Goal: Task Accomplishment & Management: Manage account settings

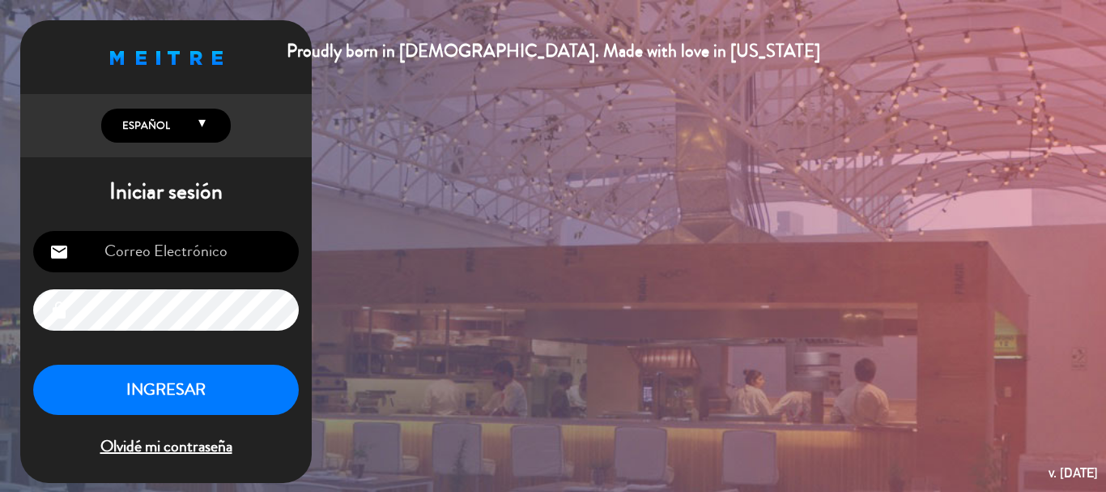
type input "[EMAIL_ADDRESS][DOMAIN_NAME]"
click at [128, 394] on button "INGRESAR" at bounding box center [166, 389] width 266 height 51
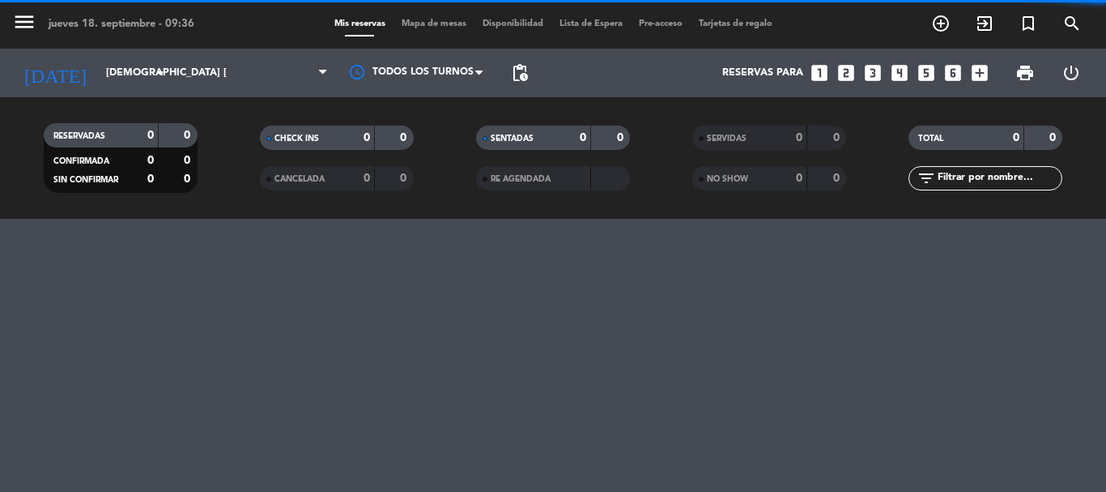
click at [58, 311] on div "menu jueves 18. septiembre - 09:36 Mis reservas Mapa de mesas Disponibilidad Li…" at bounding box center [553, 246] width 1106 height 492
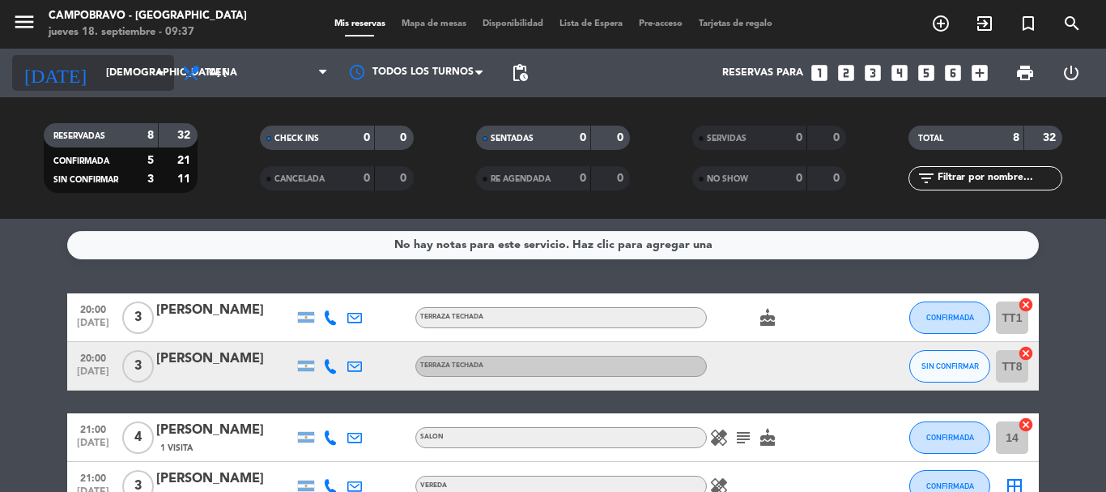
click at [98, 71] on input "[DEMOGRAPHIC_DATA] [DATE]" at bounding box center [166, 73] width 137 height 28
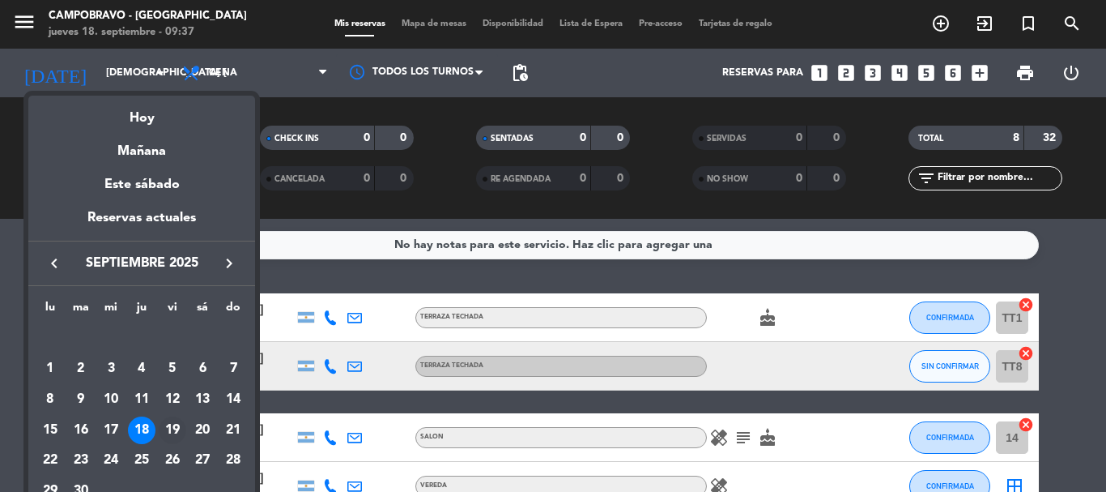
click at [176, 431] on div "19" at bounding box center [173, 430] width 28 height 28
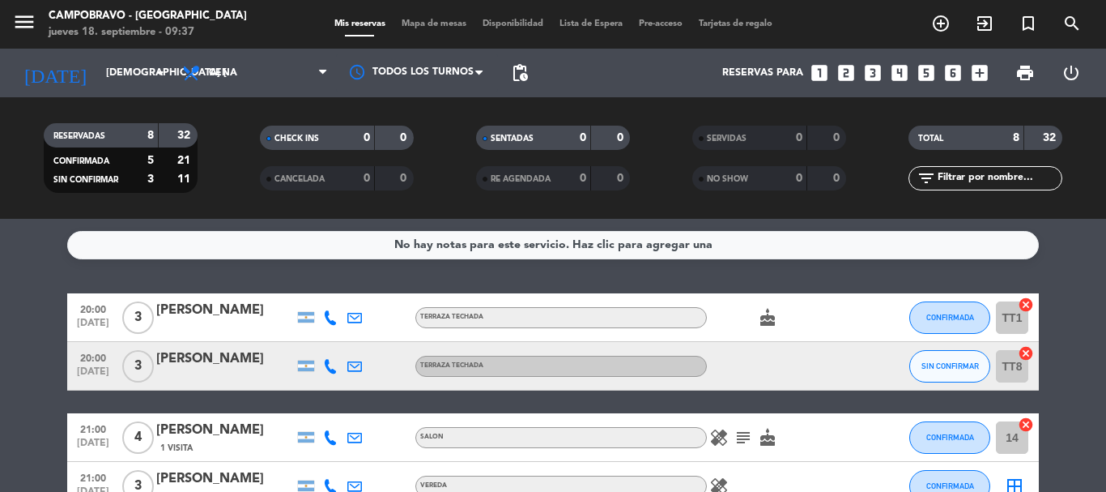
type input "vie. [DATE]"
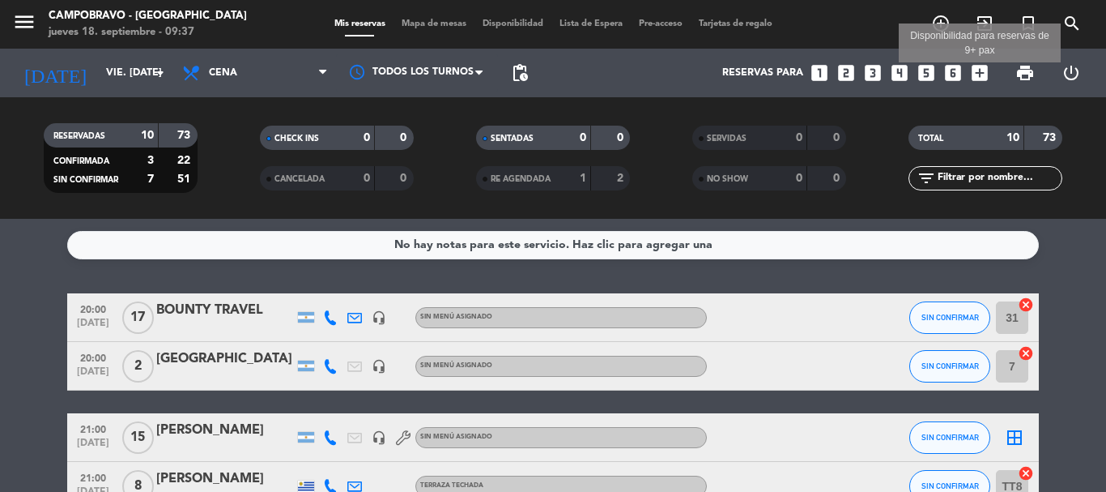
click at [982, 72] on icon "add_box" at bounding box center [979, 72] width 21 height 21
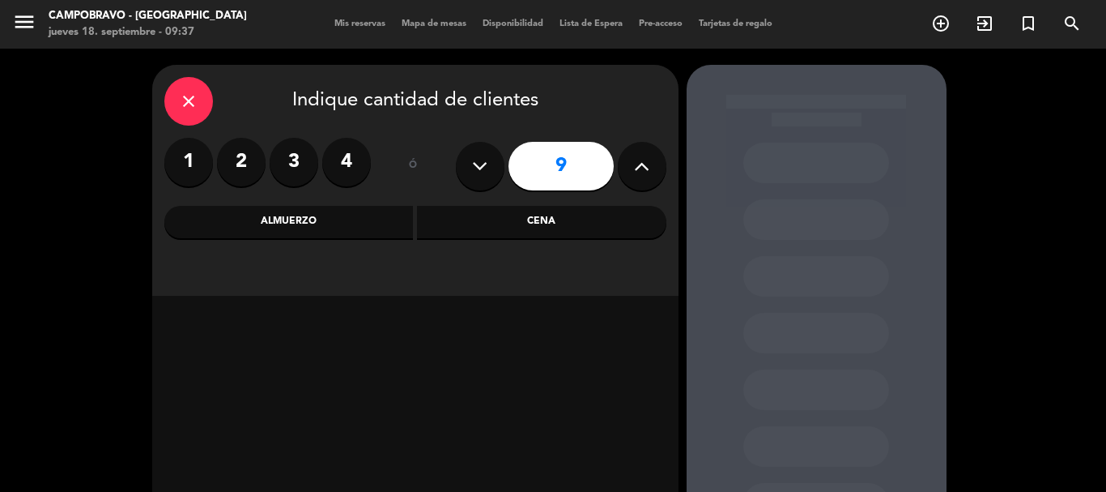
click at [631, 160] on button at bounding box center [642, 166] width 49 height 49
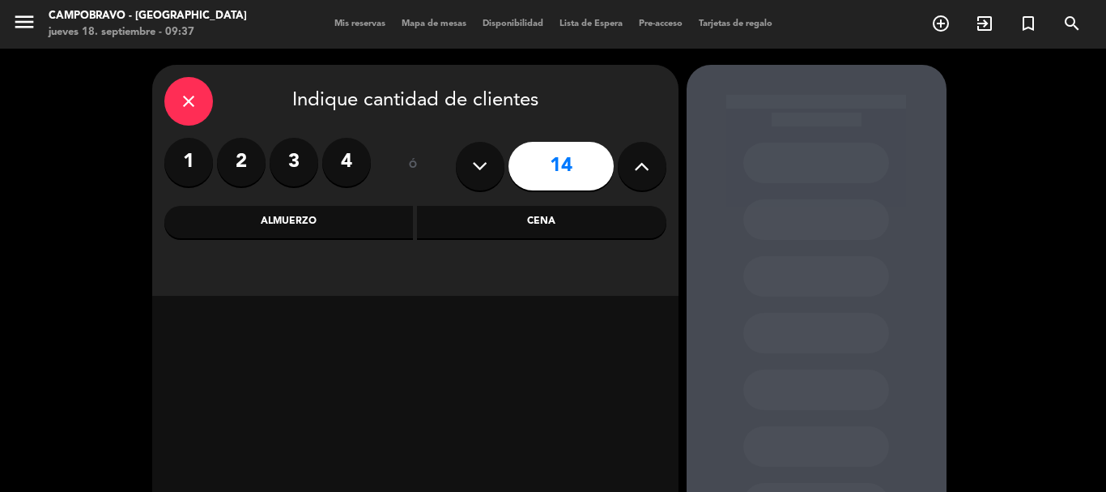
click at [632, 160] on button at bounding box center [642, 166] width 49 height 49
click at [501, 159] on button at bounding box center [480, 166] width 49 height 49
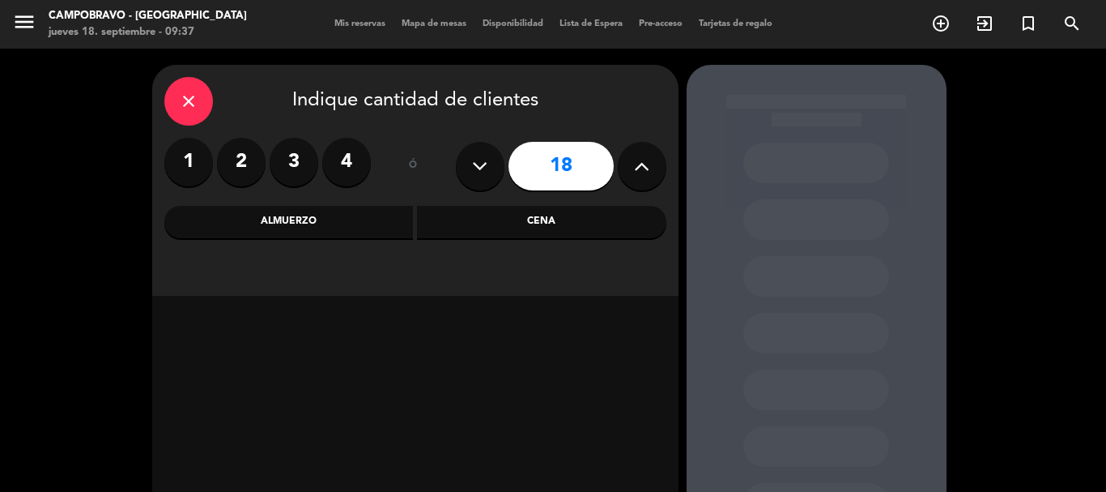
type input "17"
click at [511, 234] on div "Cena" at bounding box center [541, 222] width 249 height 32
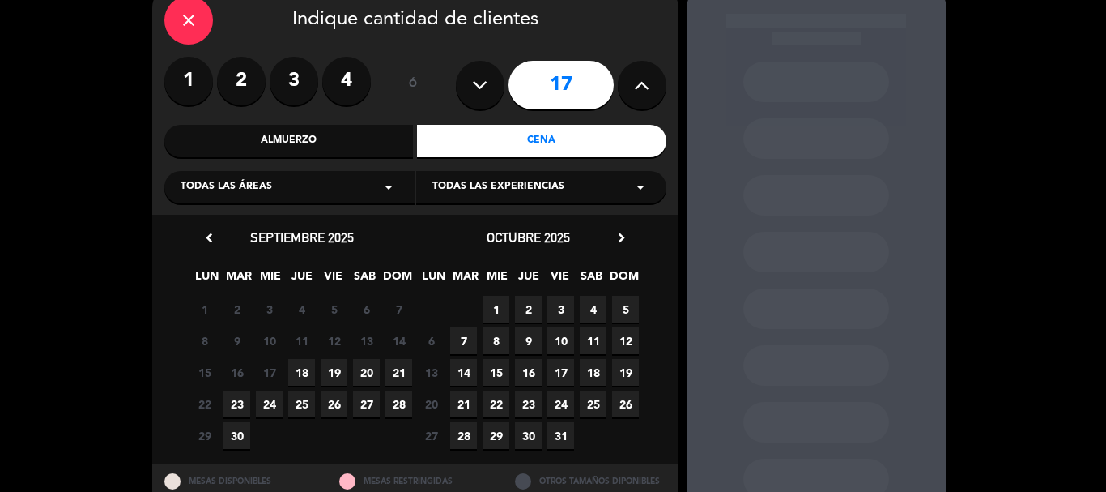
scroll to position [138, 0]
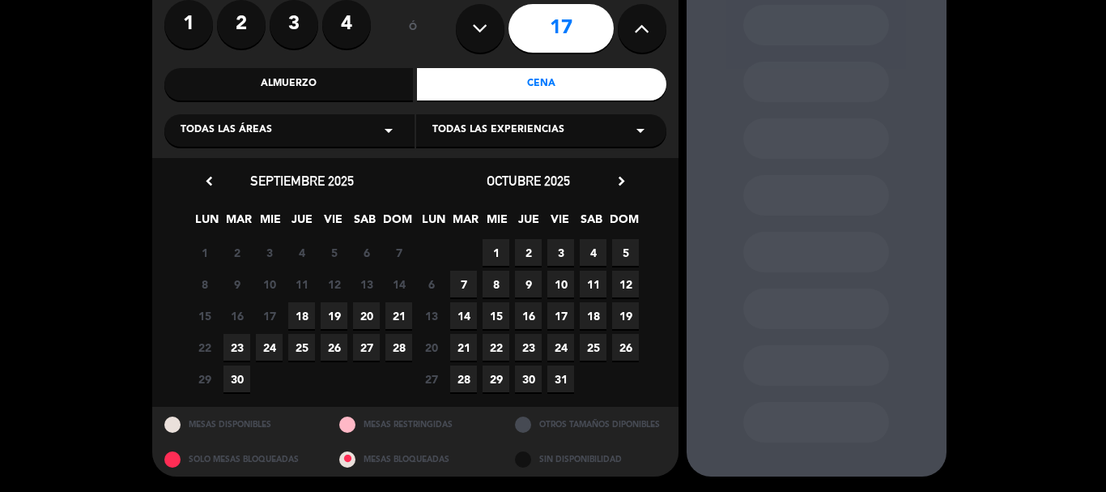
click at [334, 315] on span "19" at bounding box center [334, 315] width 27 height 27
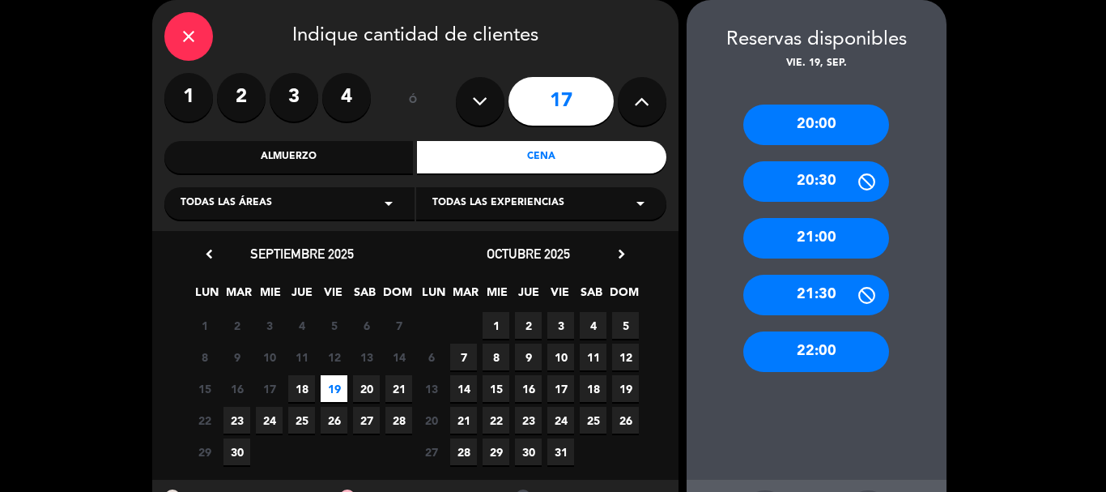
click at [826, 117] on div "20:00" at bounding box center [816, 124] width 146 height 40
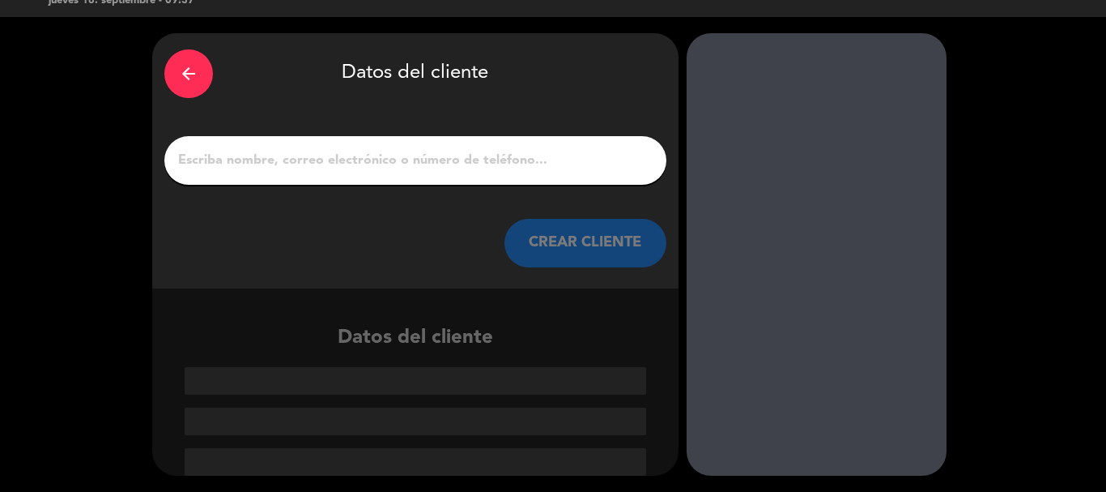
click at [466, 172] on input "1" at bounding box center [416, 160] width 478 height 23
type input "e"
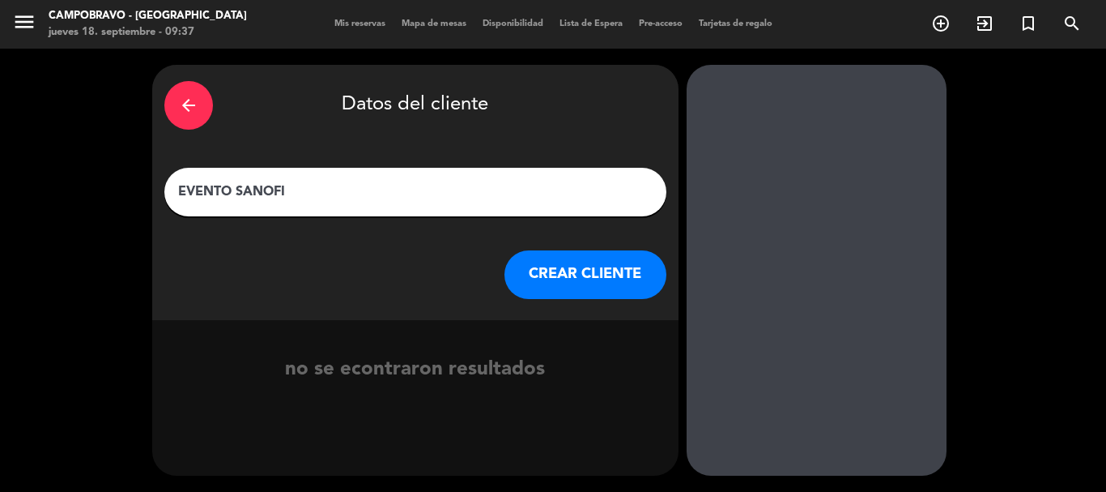
type input "EVENTO SANOFI"
click at [574, 270] on button "CREAR CLIENTE" at bounding box center [586, 274] width 162 height 49
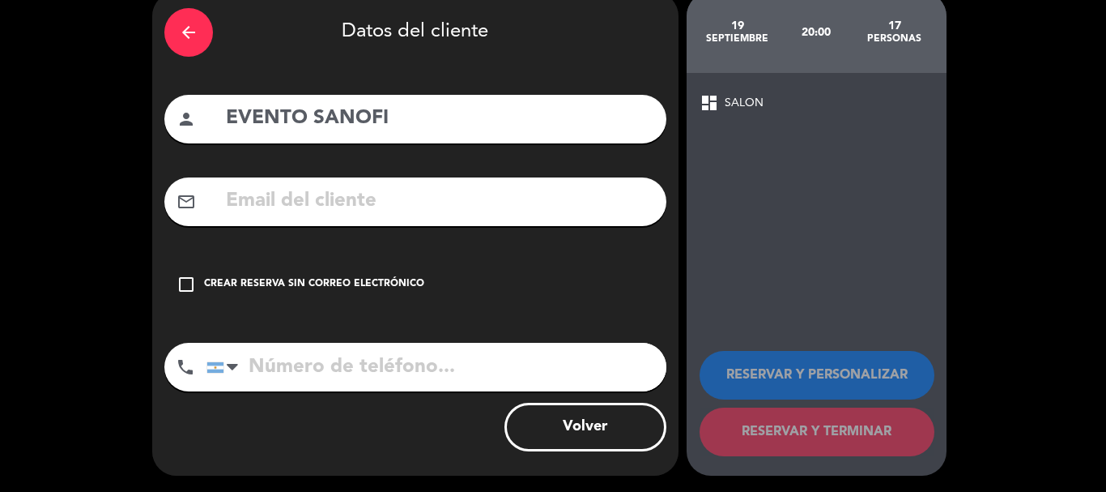
click at [275, 284] on div "Crear reserva sin correo electrónico" at bounding box center [314, 284] width 220 height 16
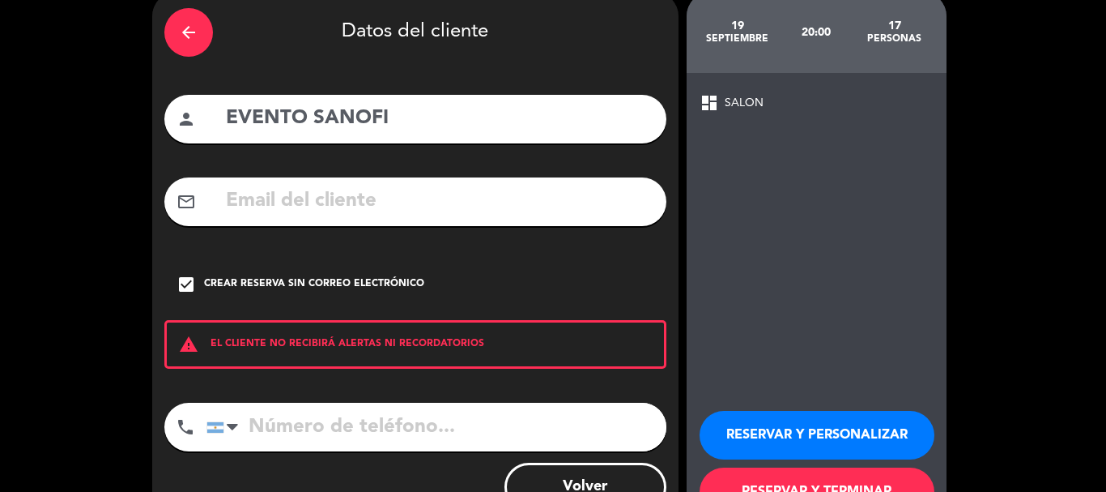
scroll to position [133, 0]
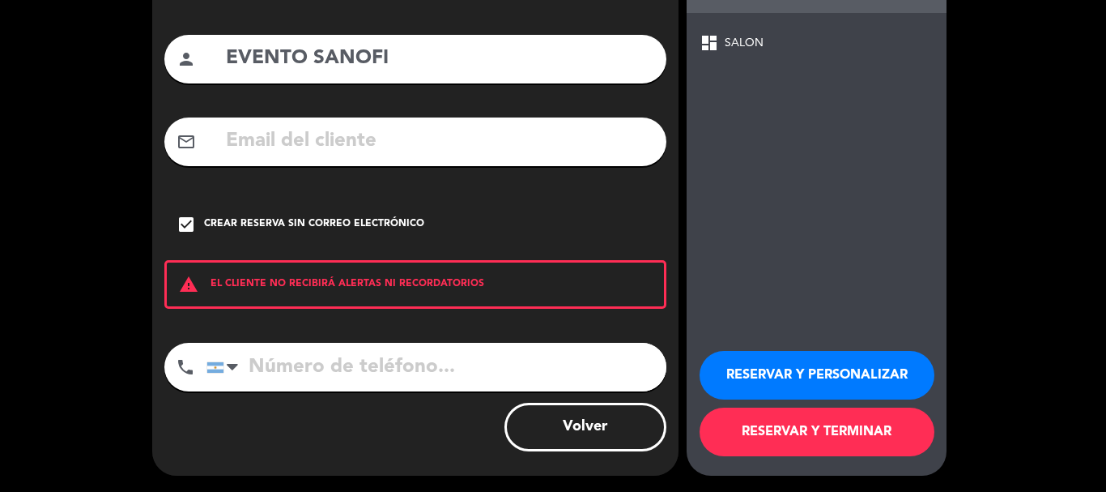
click at [301, 385] on input "tel" at bounding box center [437, 367] width 460 height 49
paste input "1128340012"
type input "1128340012"
click at [787, 376] on button "RESERVAR Y PERSONALIZAR" at bounding box center [817, 375] width 235 height 49
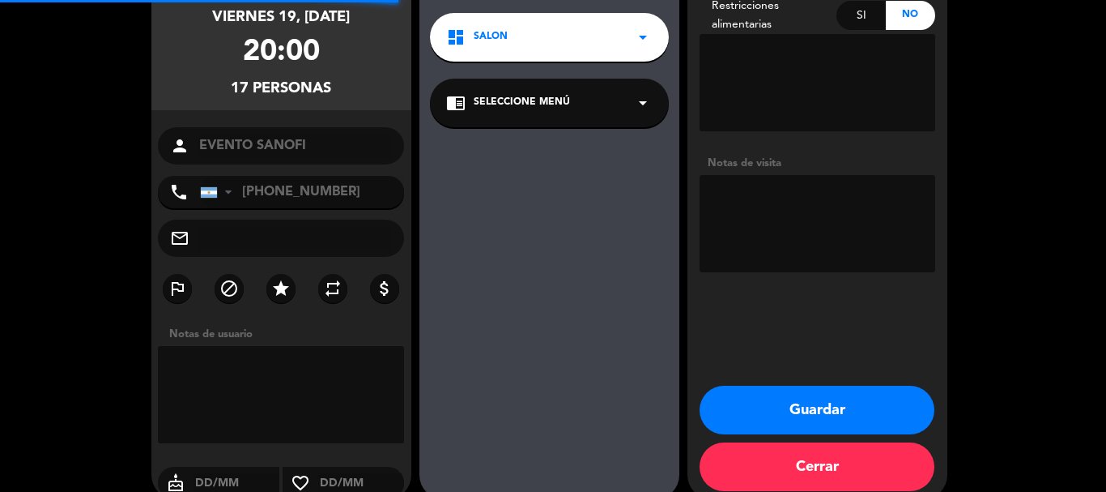
scroll to position [65, 0]
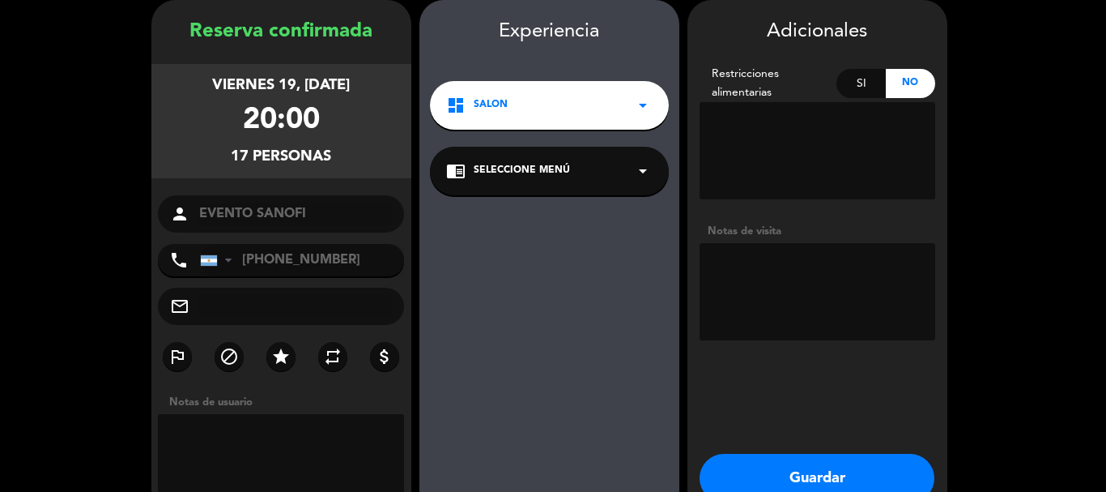
click at [576, 107] on div "dashboard SALON arrow_drop_down" at bounding box center [549, 105] width 239 height 49
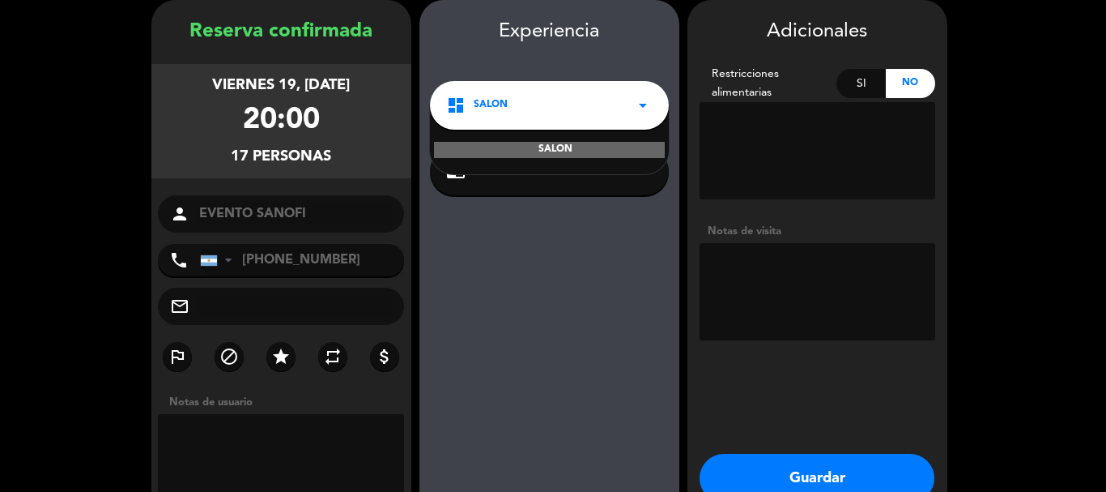
click at [576, 107] on div "dashboard SALON arrow_drop_down" at bounding box center [549, 105] width 239 height 49
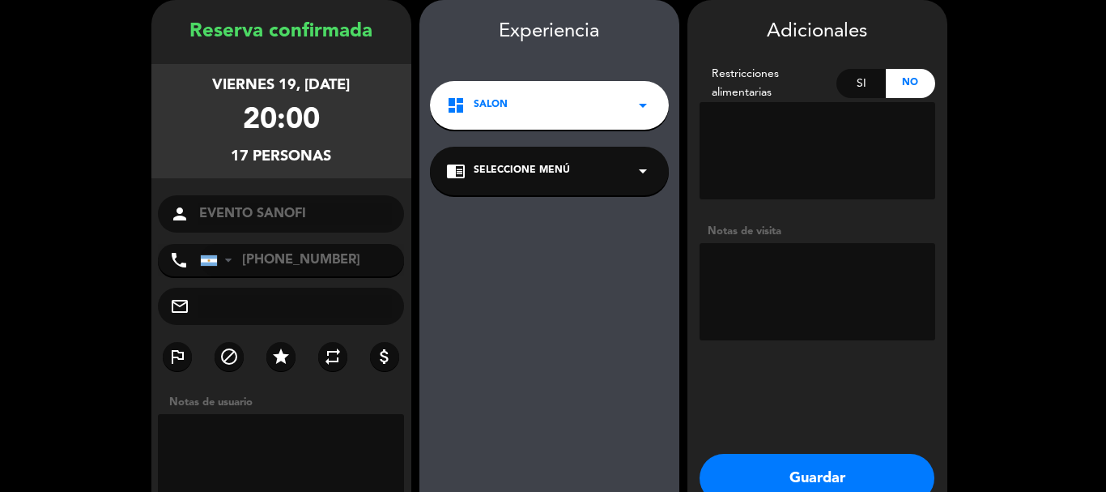
scroll to position [146, 0]
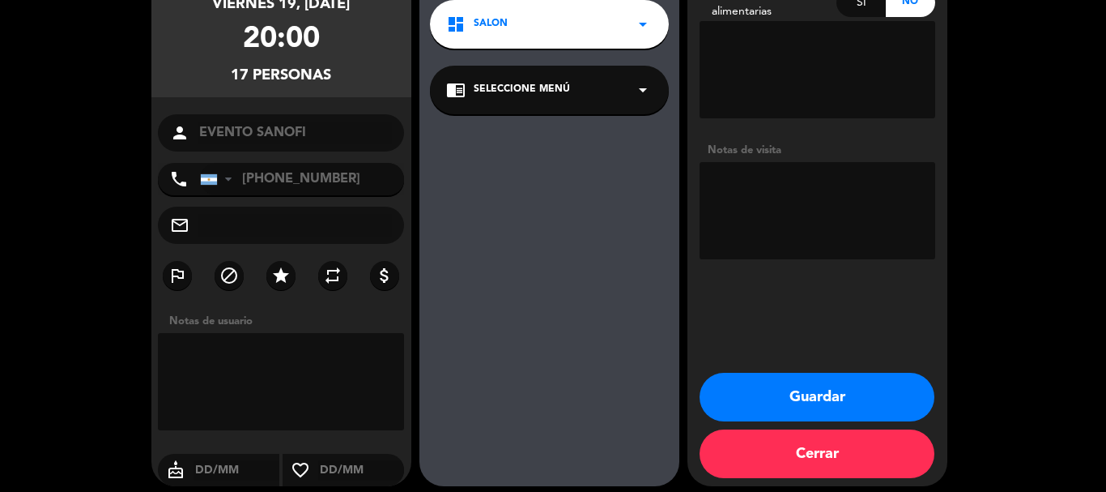
click at [189, 224] on icon "mail_outline" at bounding box center [179, 224] width 19 height 19
click at [220, 227] on input "text" at bounding box center [295, 225] width 195 height 23
click at [256, 377] on textarea at bounding box center [281, 381] width 247 height 97
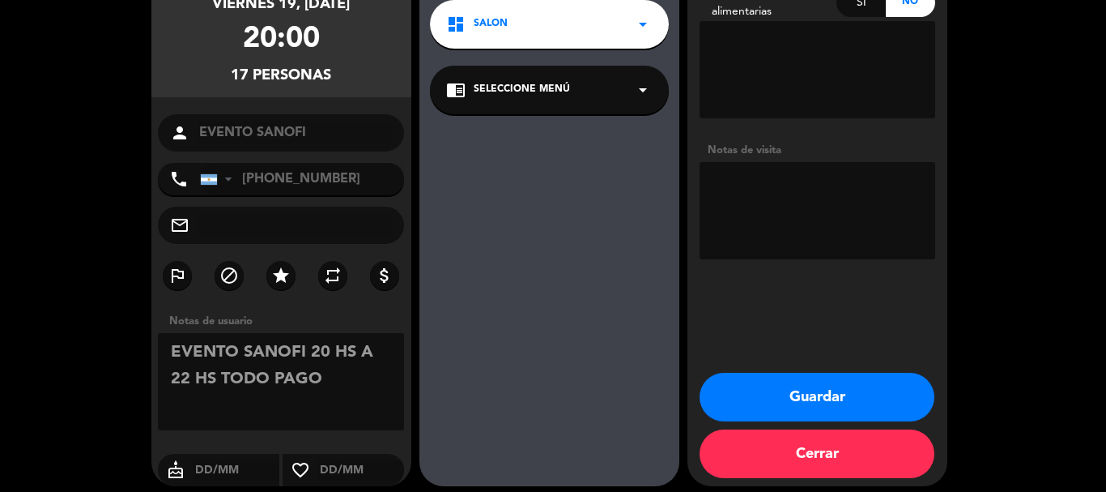
type textarea "EVENTO SANOFI 20 HS A 22 HS TODO PAGO"
click at [727, 377] on button "Guardar" at bounding box center [817, 397] width 235 height 49
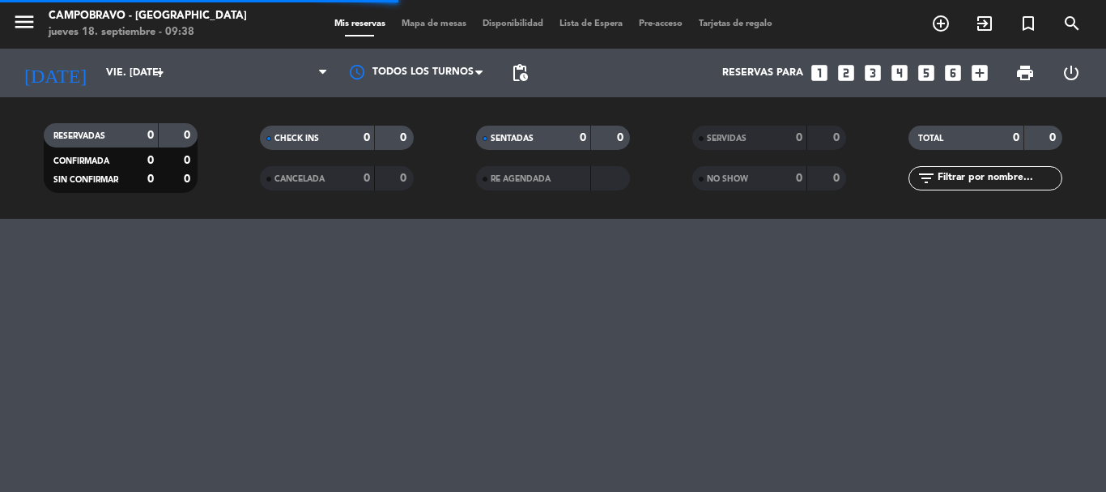
click at [353, 382] on div "menu Campobravo - [GEOGRAPHIC_DATA] jueves 18. septiembre - 09:38 Mis reservas …" at bounding box center [553, 246] width 1106 height 492
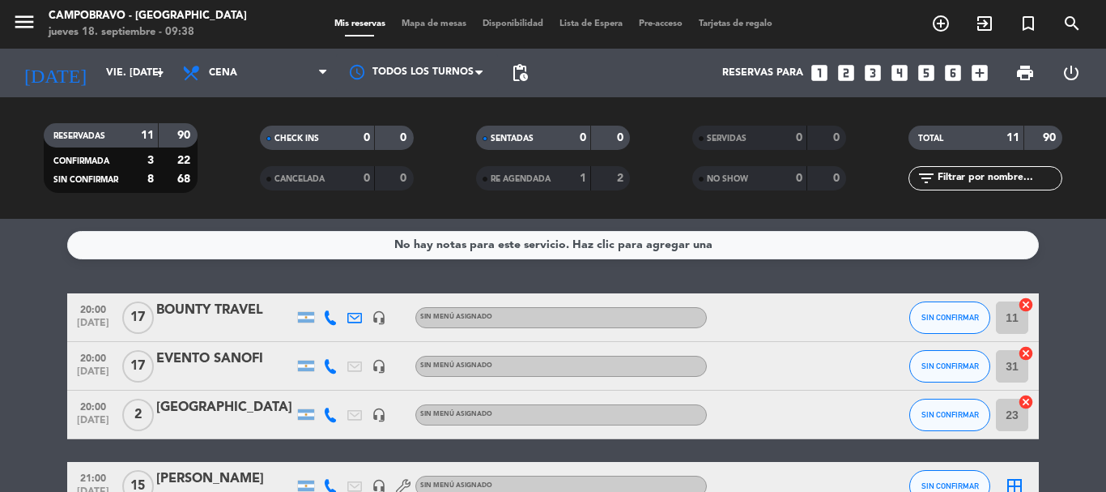
click at [220, 317] on div "BOUNTY TRAVEL" at bounding box center [225, 310] width 138 height 21
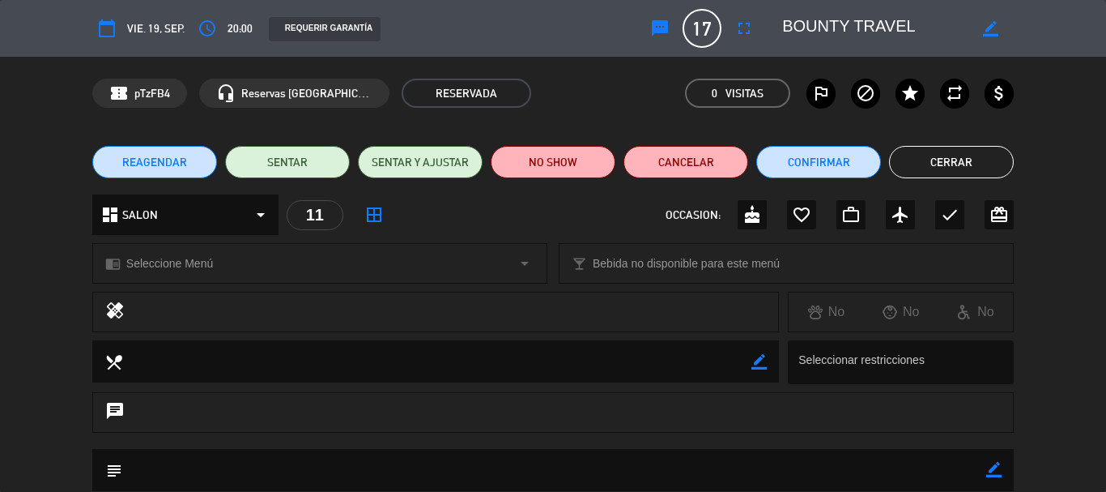
type input "[EMAIL_ADDRESS][DOMAIN_NAME]"
click at [678, 160] on button "Cancelar" at bounding box center [686, 162] width 125 height 32
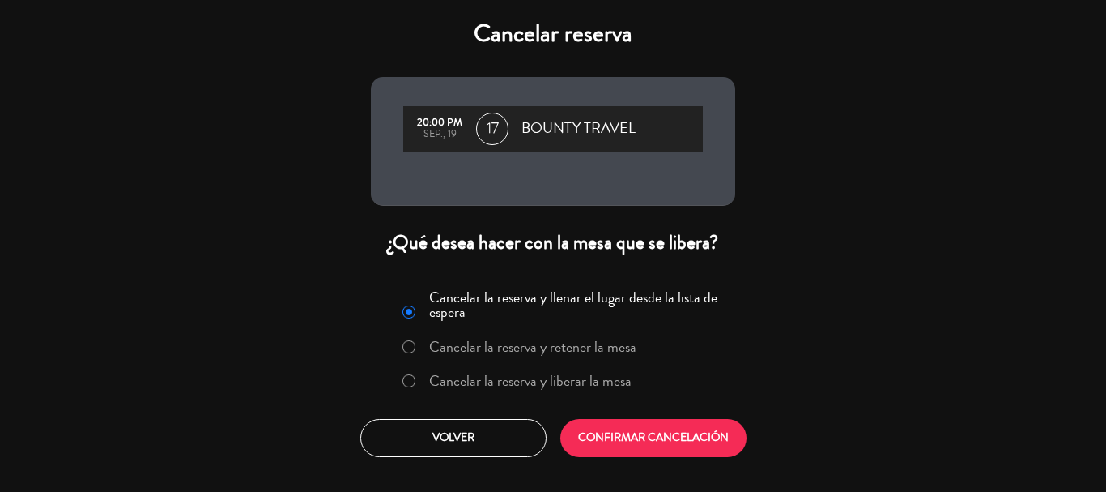
click at [479, 354] on label "Cancelar la reserva y retener la mesa" at bounding box center [532, 346] width 207 height 15
click at [459, 316] on label "Cancelar la reserva y llenar el lugar desde la lista de espera" at bounding box center [577, 304] width 296 height 29
click at [453, 373] on label "Cancelar la reserva y liberar la mesa" at bounding box center [530, 380] width 202 height 15
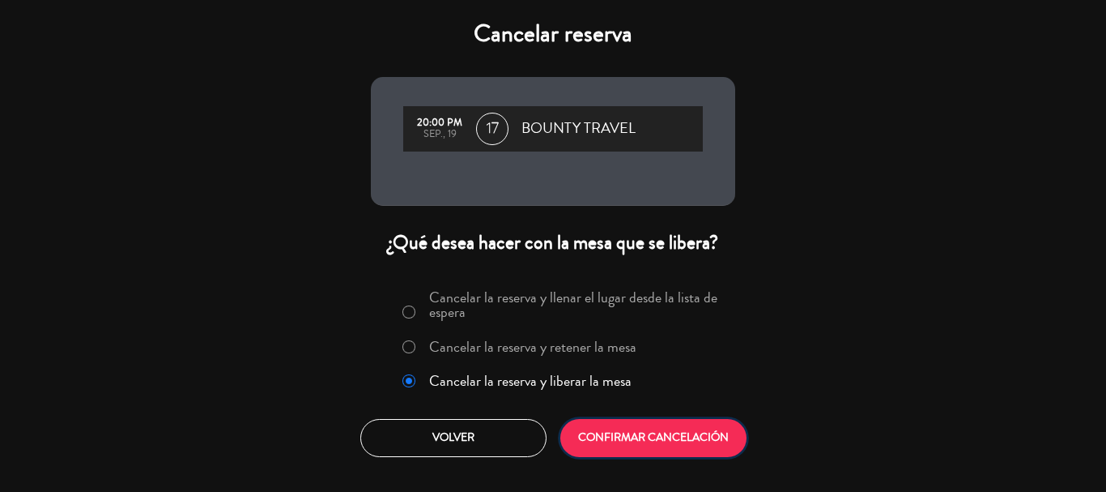
click at [620, 429] on button "CONFIRMAR CANCELACIÓN" at bounding box center [653, 438] width 186 height 38
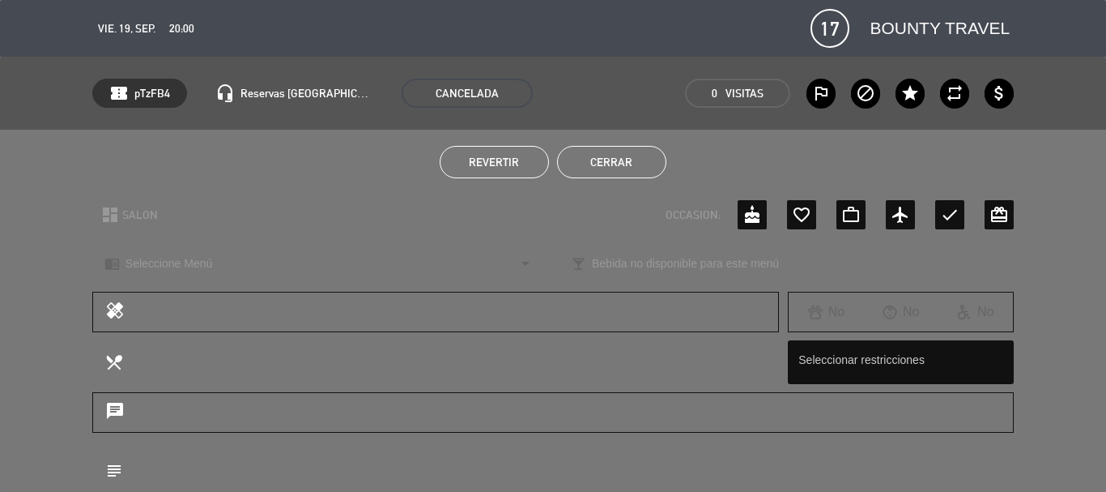
click at [593, 163] on button "Cerrar" at bounding box center [611, 162] width 109 height 32
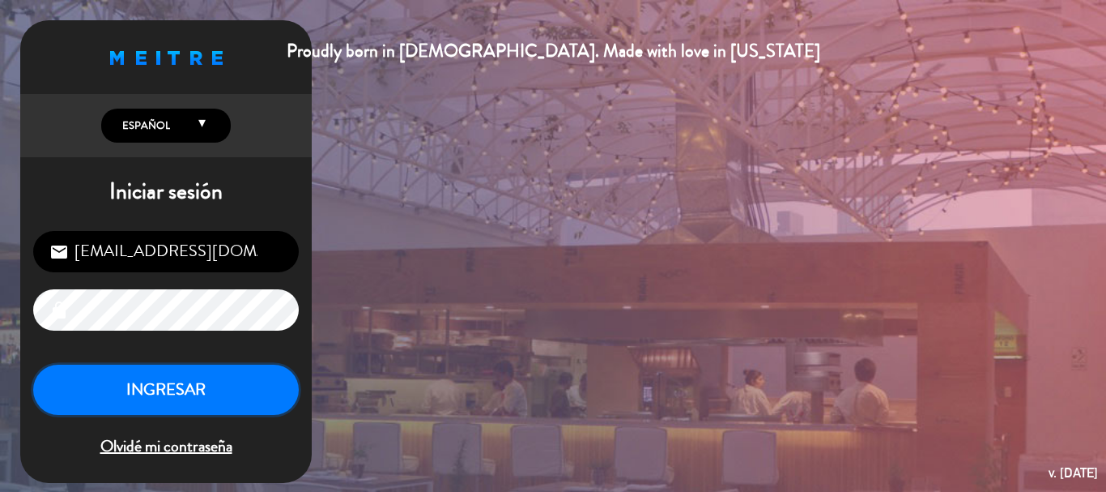
click at [124, 383] on button "INGRESAR" at bounding box center [166, 389] width 266 height 51
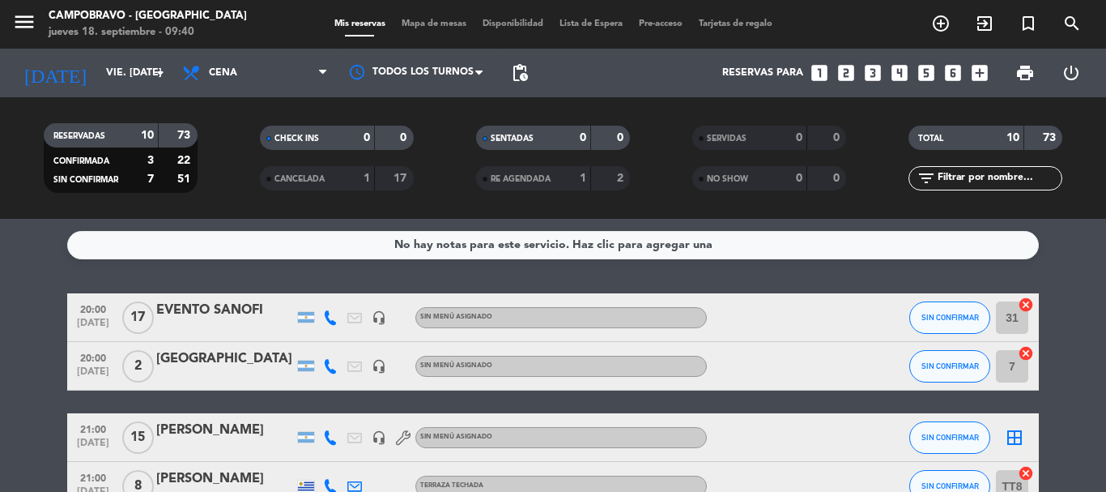
click at [812, 323] on div at bounding box center [780, 317] width 146 height 48
click at [285, 310] on div "EVENTO SANOFI" at bounding box center [225, 310] width 138 height 21
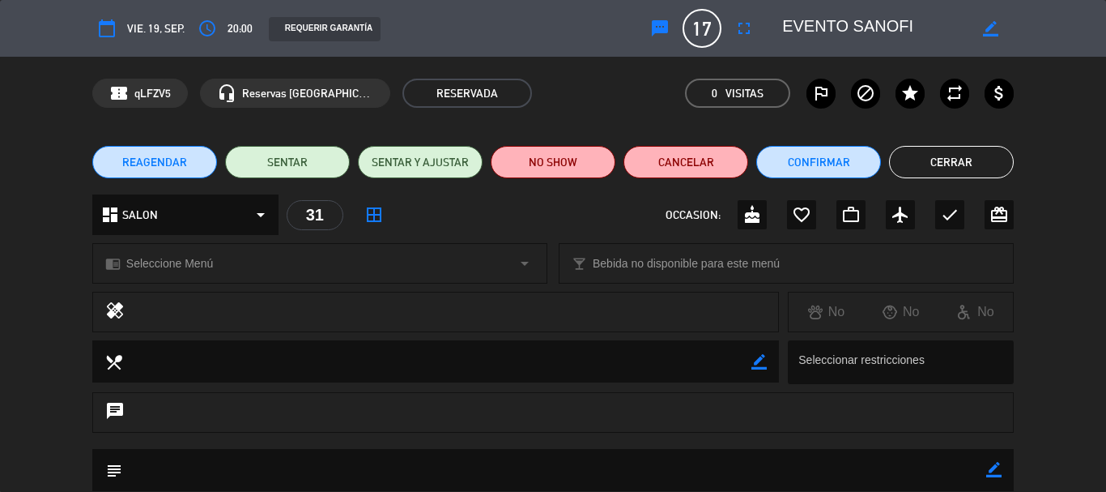
click at [246, 211] on div "dashboard SALON arrow_drop_down" at bounding box center [185, 214] width 186 height 40
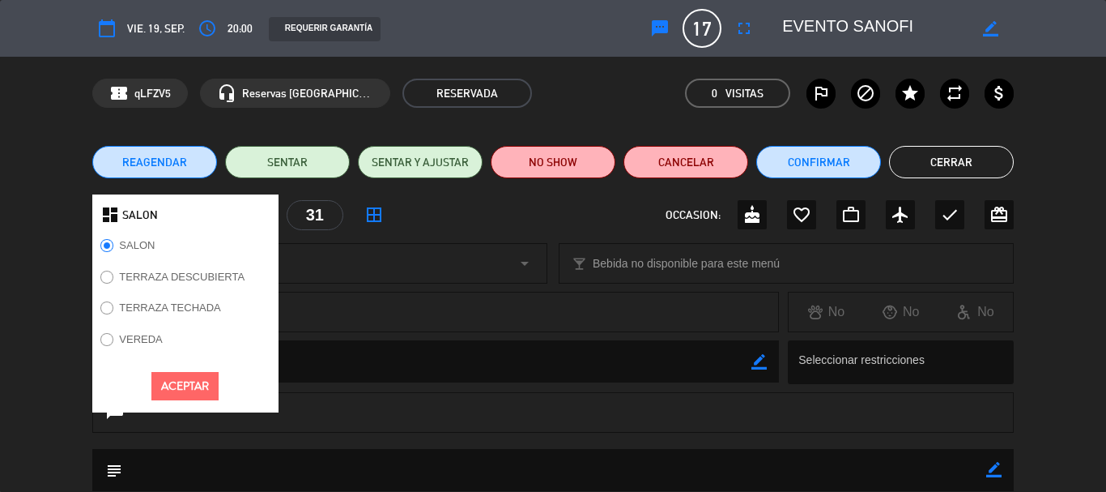
click at [168, 311] on label "TERRAZA TECHADA" at bounding box center [169, 307] width 101 height 11
click at [164, 376] on button "Aceptar" at bounding box center [184, 386] width 67 height 28
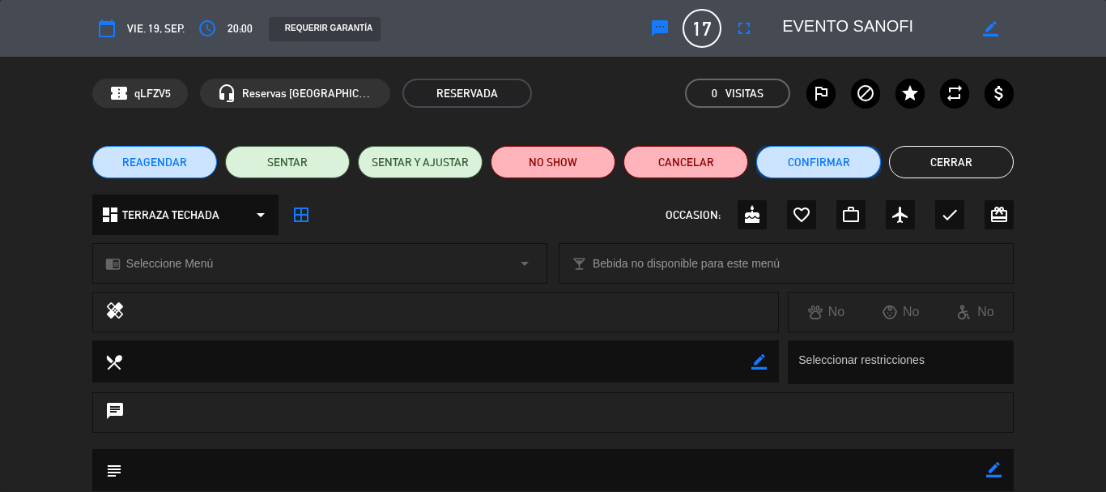
click at [769, 163] on button "Confirmar" at bounding box center [818, 162] width 125 height 32
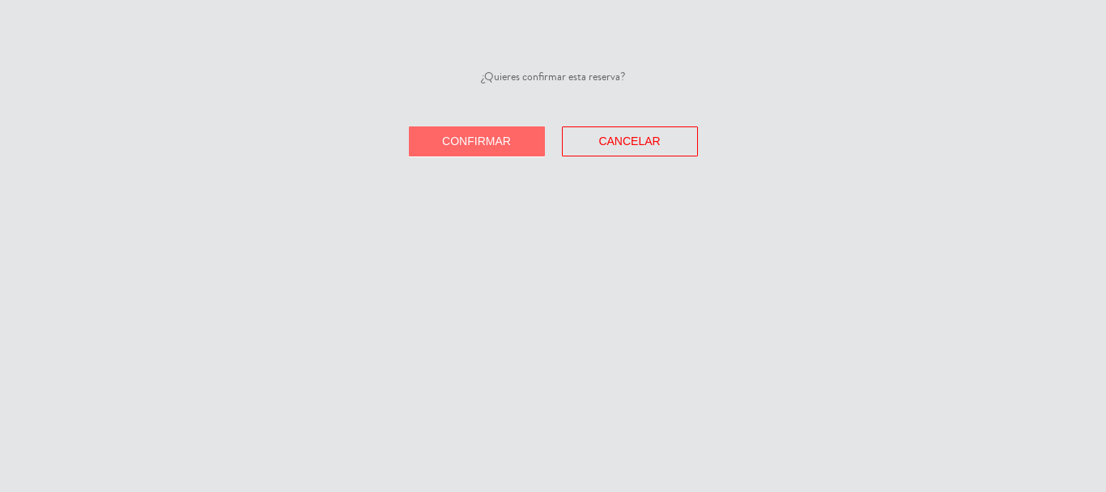
click at [509, 134] on span "Confirmar" at bounding box center [476, 140] width 69 height 13
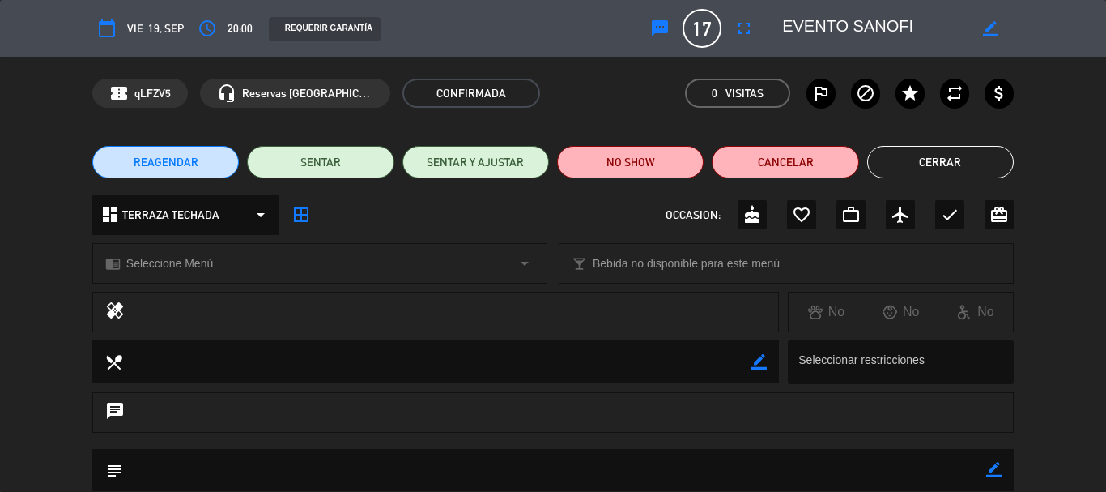
click at [956, 160] on button "Cerrar" at bounding box center [940, 162] width 147 height 32
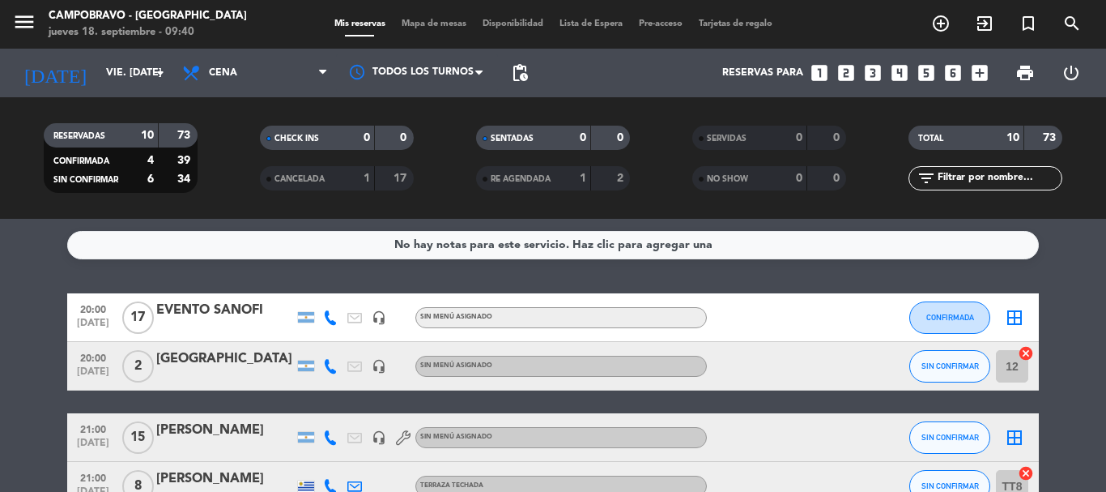
scroll to position [81, 0]
